Goal: Find specific page/section

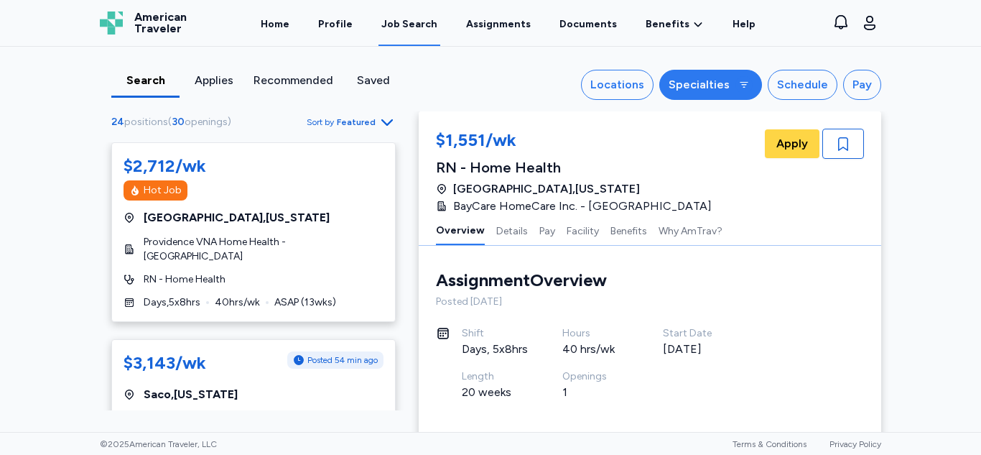
click at [693, 94] on button "Specialties" at bounding box center [710, 85] width 103 height 30
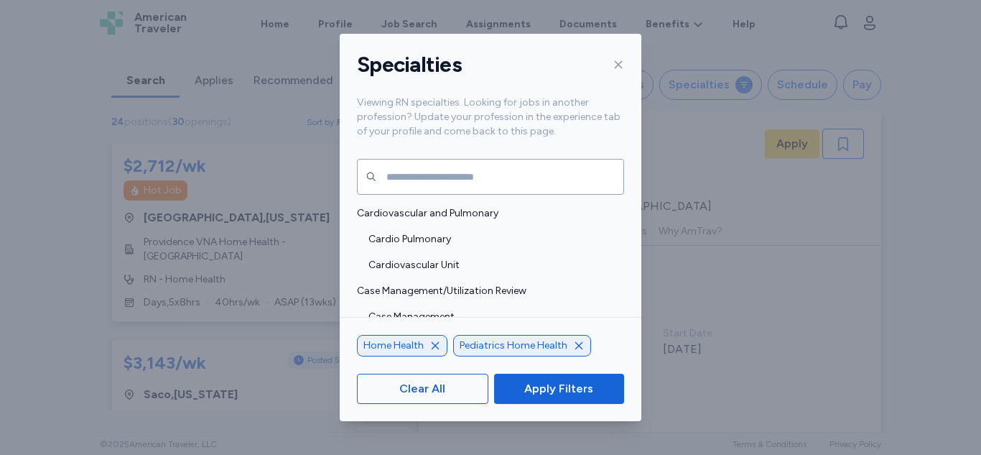
click at [437, 348] on icon "button" at bounding box center [435, 345] width 11 height 11
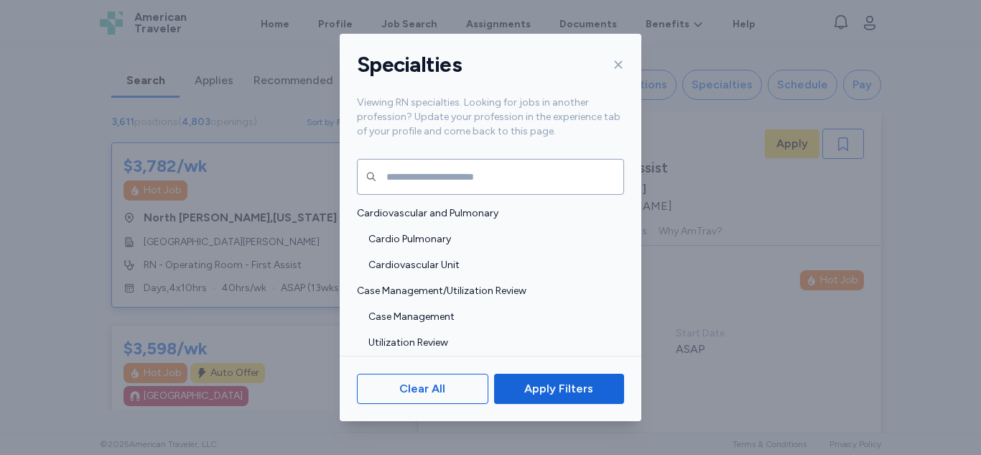
scroll to position [1, 0]
click at [415, 166] on input "text" at bounding box center [490, 177] width 267 height 36
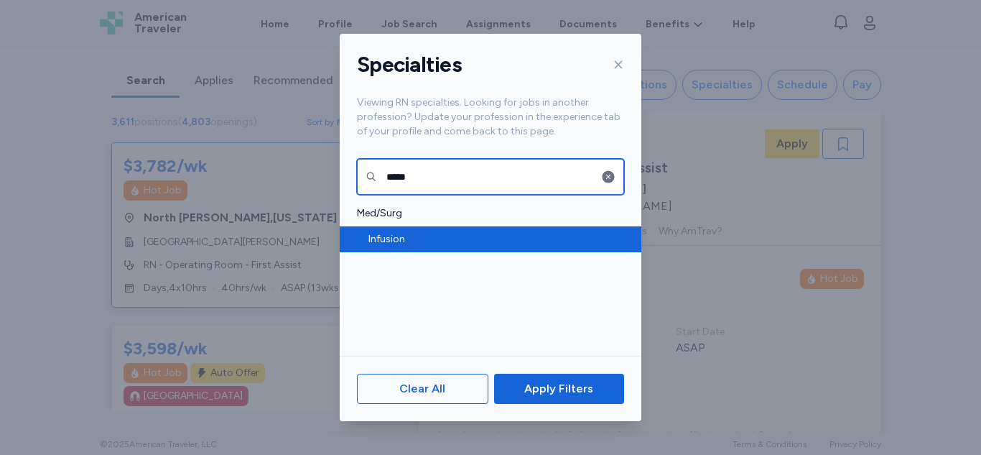
type input "*****"
click at [404, 237] on span "Infusion" at bounding box center [491, 239] width 247 height 14
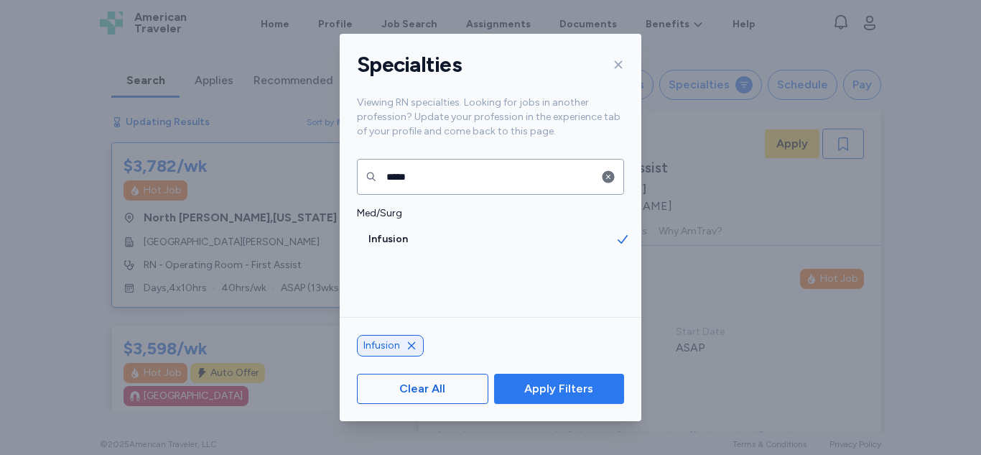
click at [592, 392] on span "Apply Filters" at bounding box center [559, 388] width 107 height 17
